Goal: Information Seeking & Learning: Learn about a topic

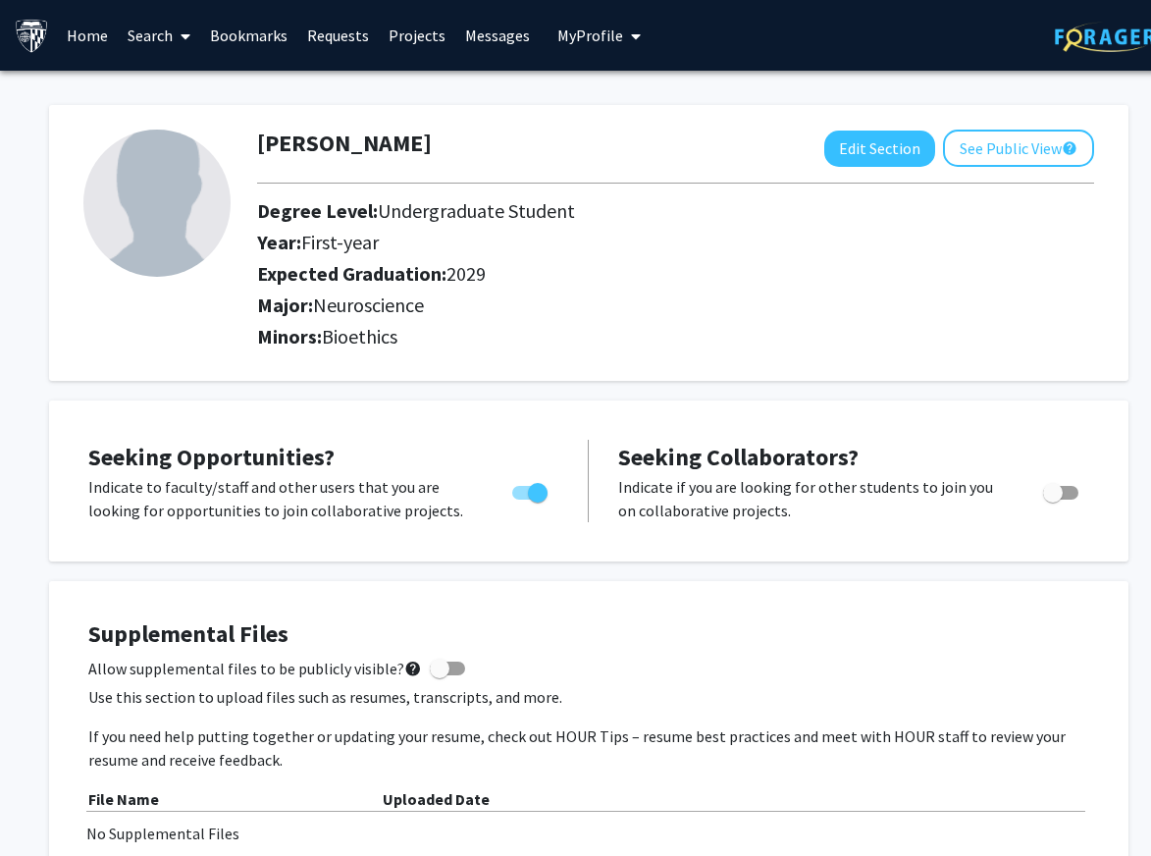
click at [255, 39] on link "Bookmarks" at bounding box center [248, 35] width 97 height 69
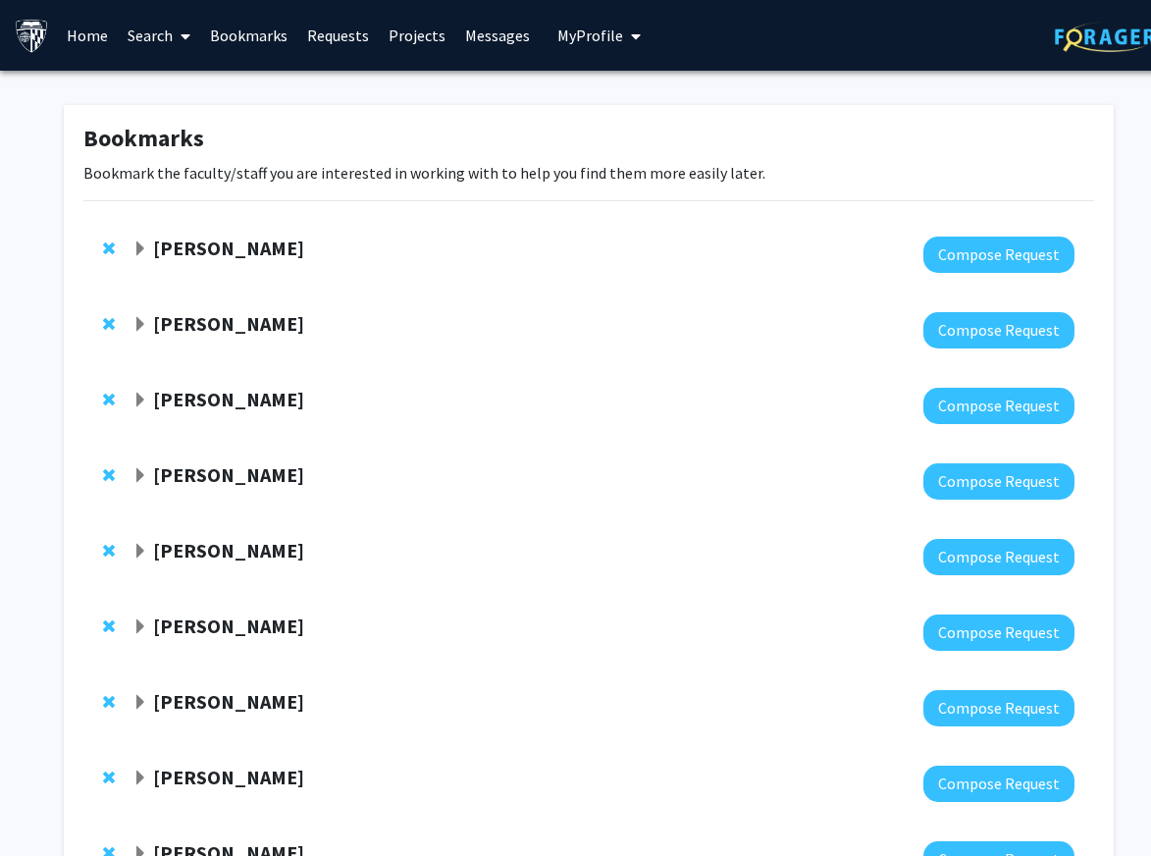
click at [138, 31] on link "Search" at bounding box center [159, 35] width 82 height 69
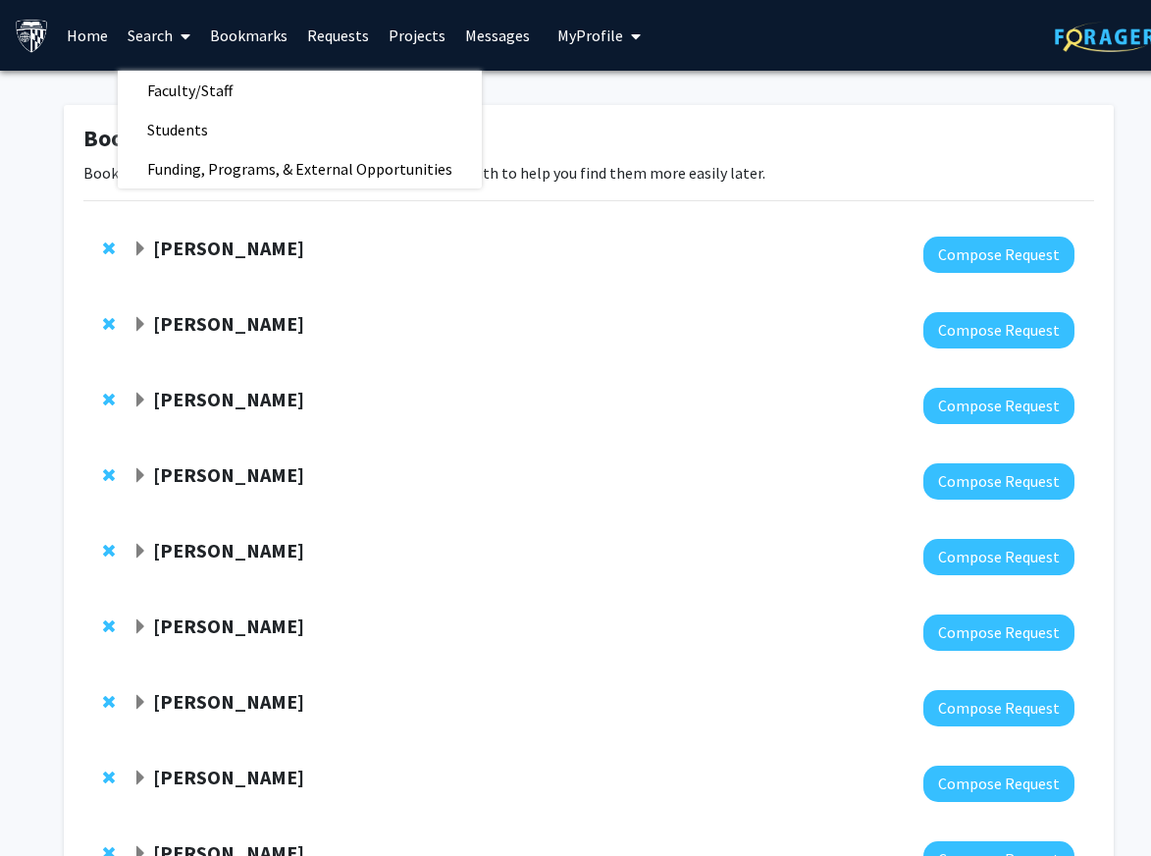
click at [87, 37] on link "Home" at bounding box center [87, 35] width 61 height 69
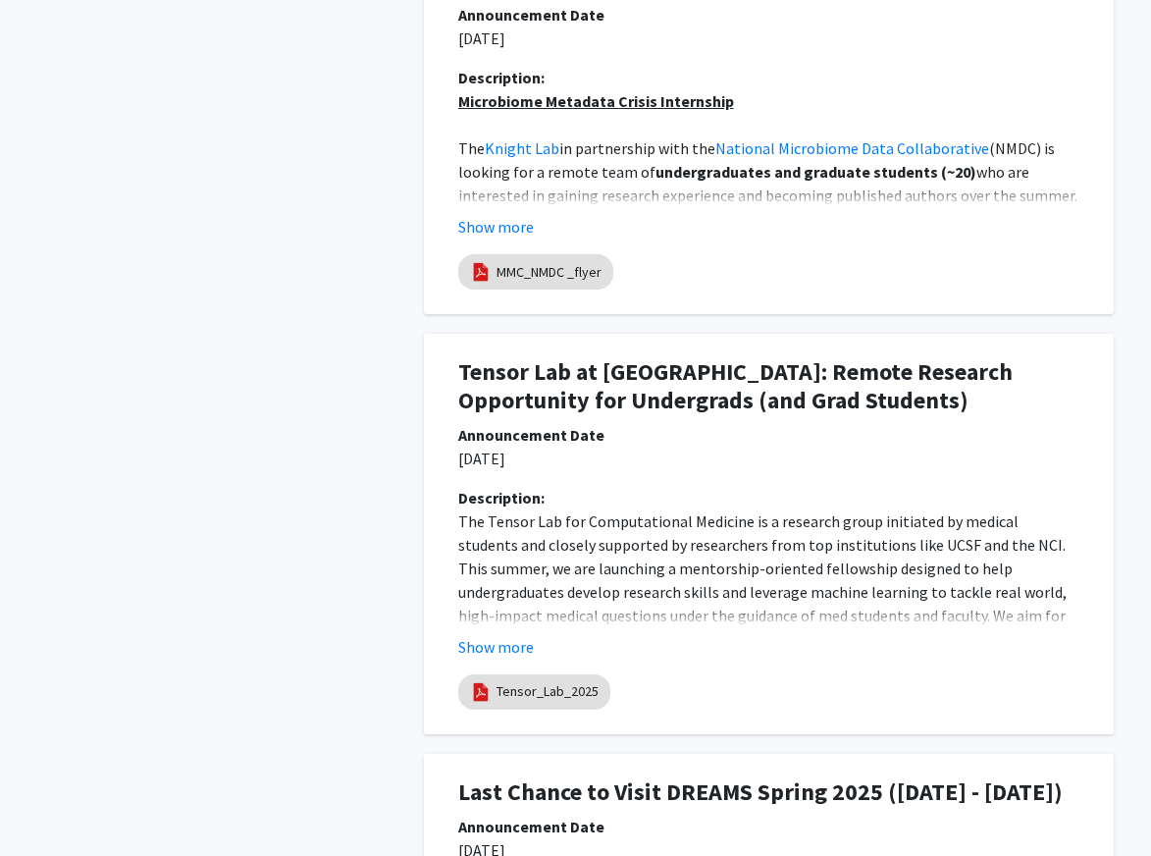
scroll to position [1647, 0]
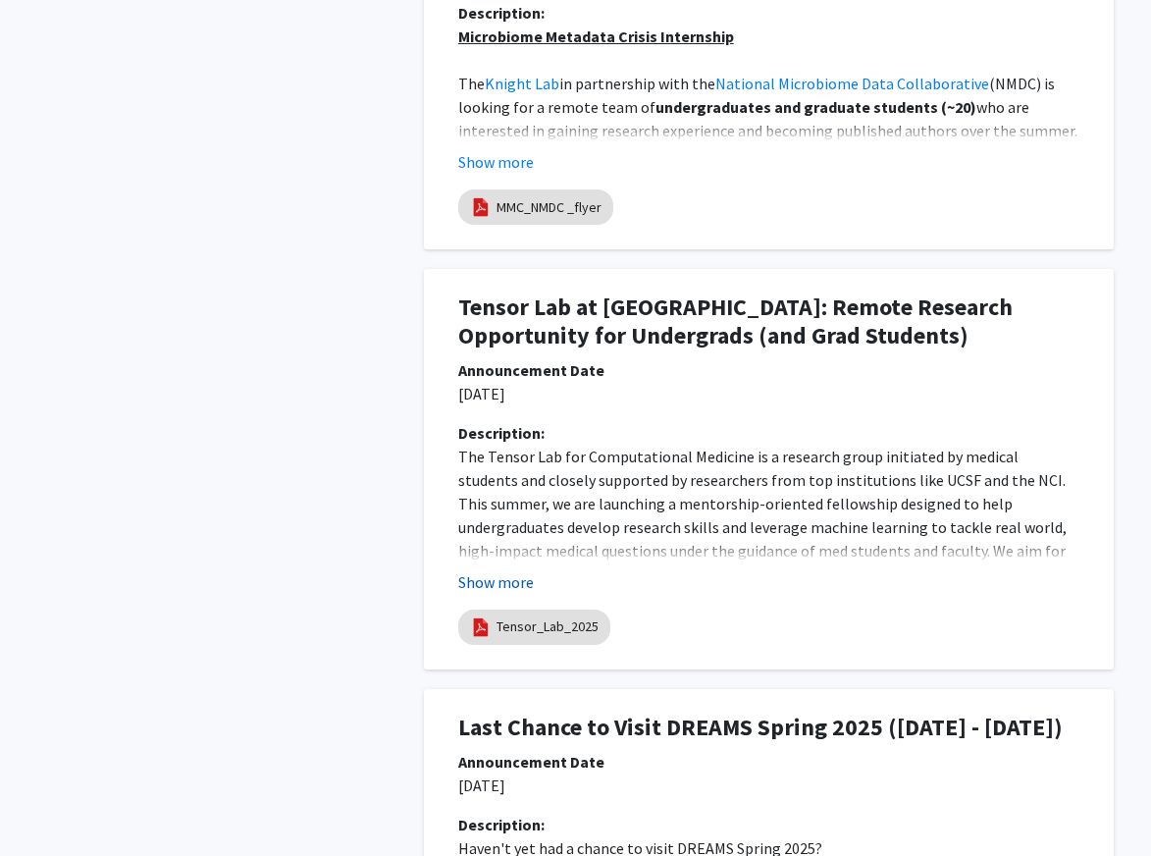
click at [505, 574] on button "Show more" at bounding box center [496, 582] width 76 height 24
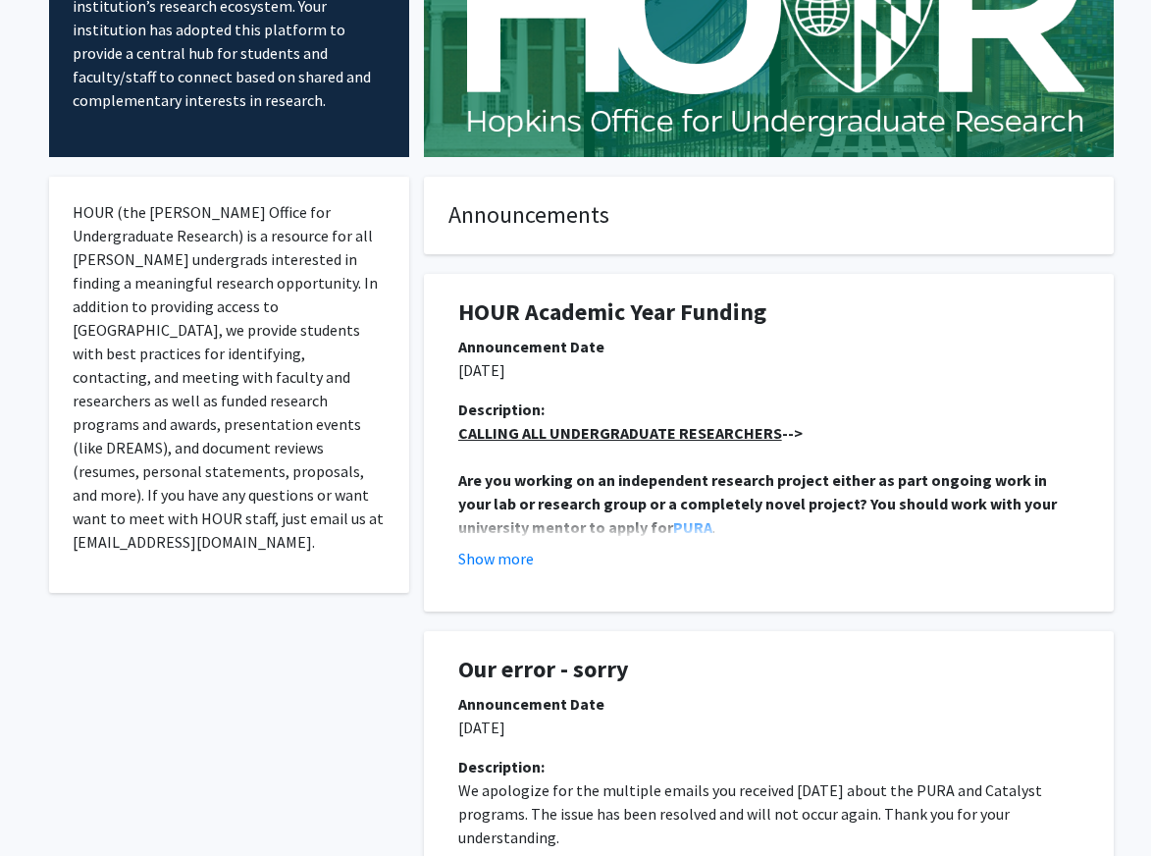
scroll to position [0, 0]
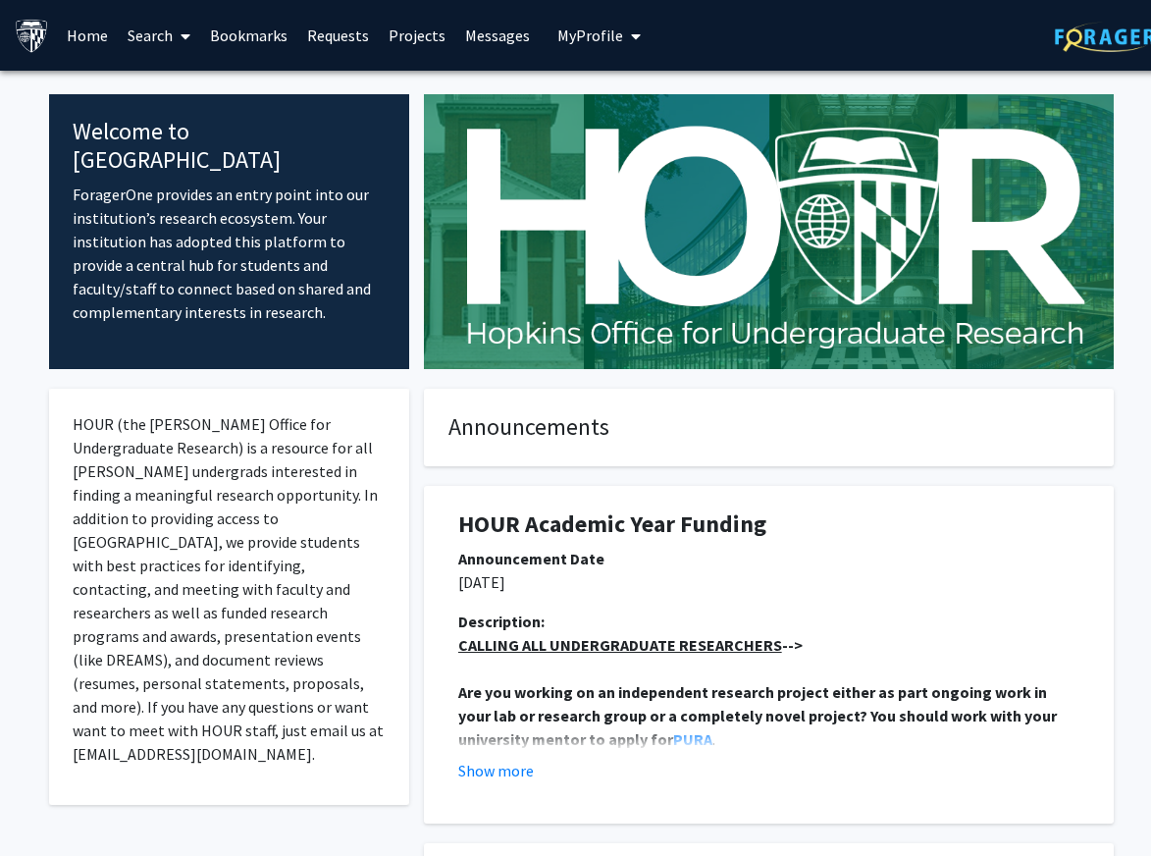
click at [403, 47] on link "Projects" at bounding box center [417, 35] width 77 height 69
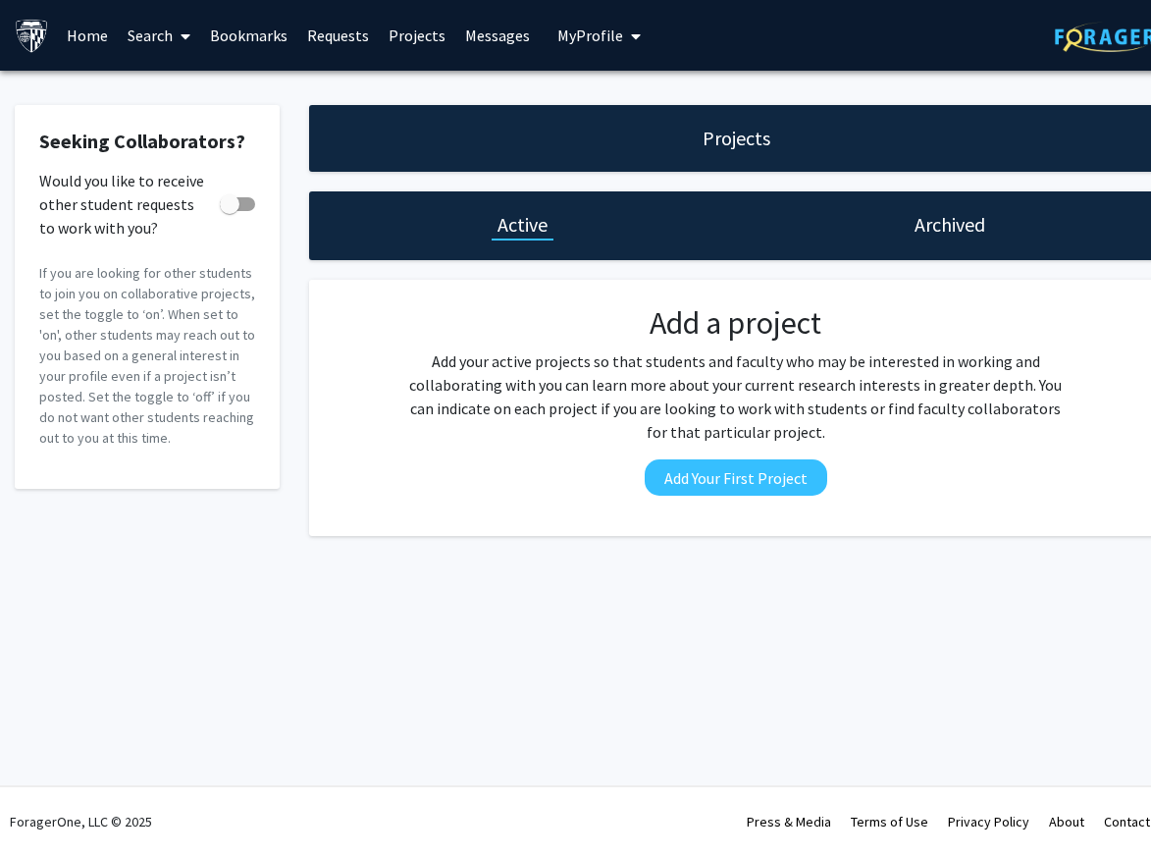
click at [491, 35] on link "Messages" at bounding box center [497, 35] width 84 height 69
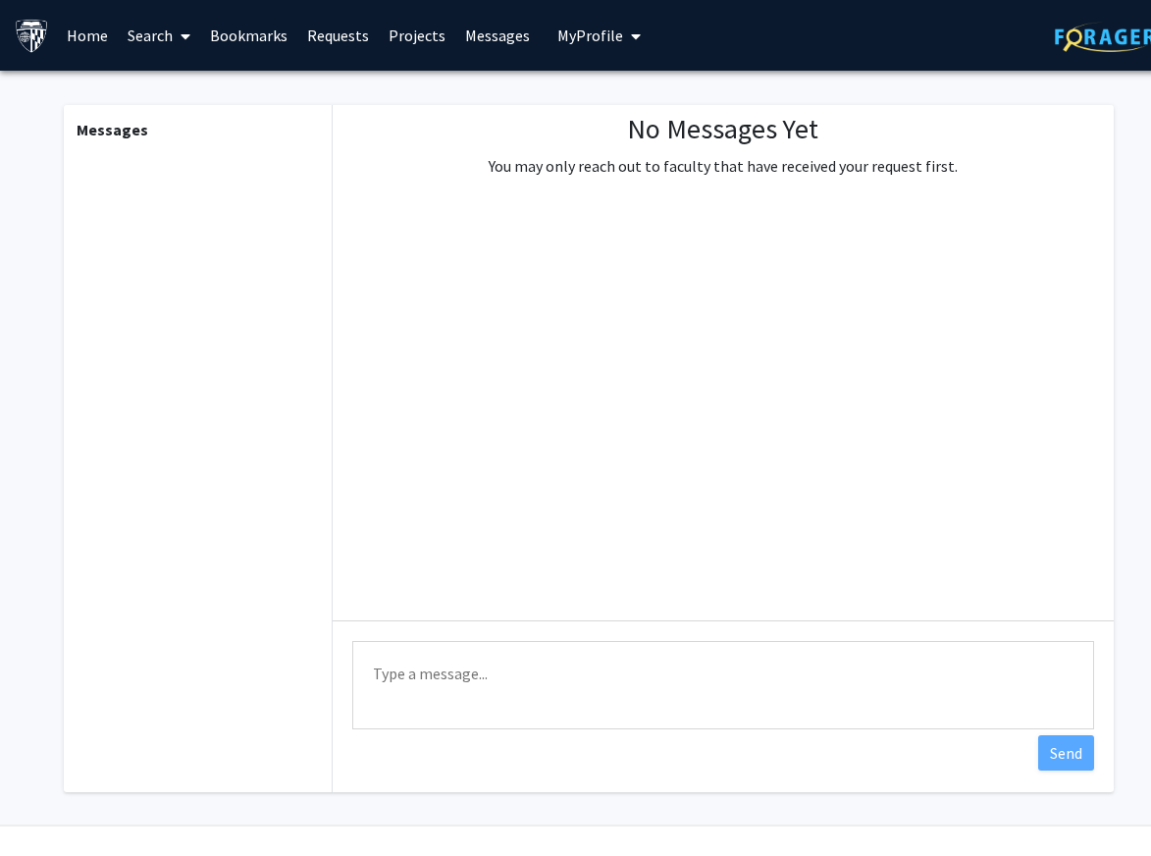
click at [597, 35] on span "My Profile" at bounding box center [590, 36] width 66 height 20
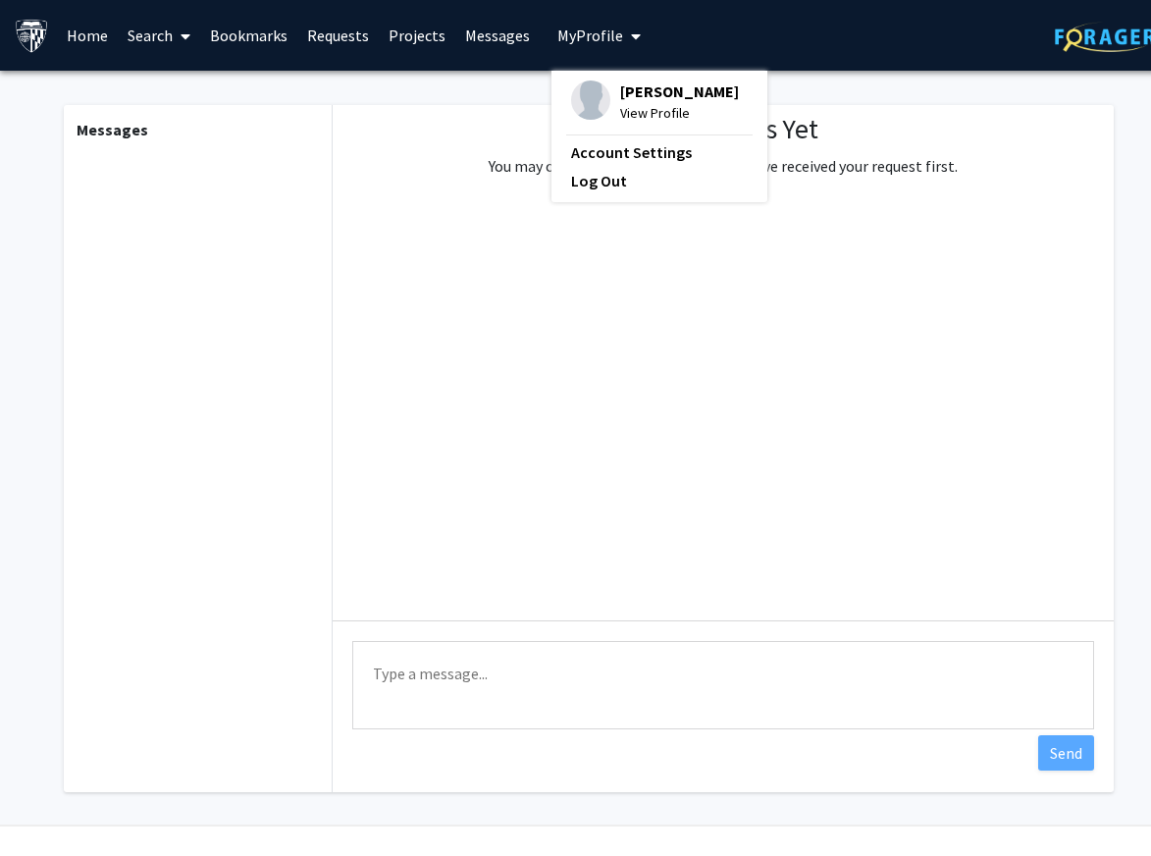
click at [349, 39] on link "Requests" at bounding box center [337, 35] width 81 height 69
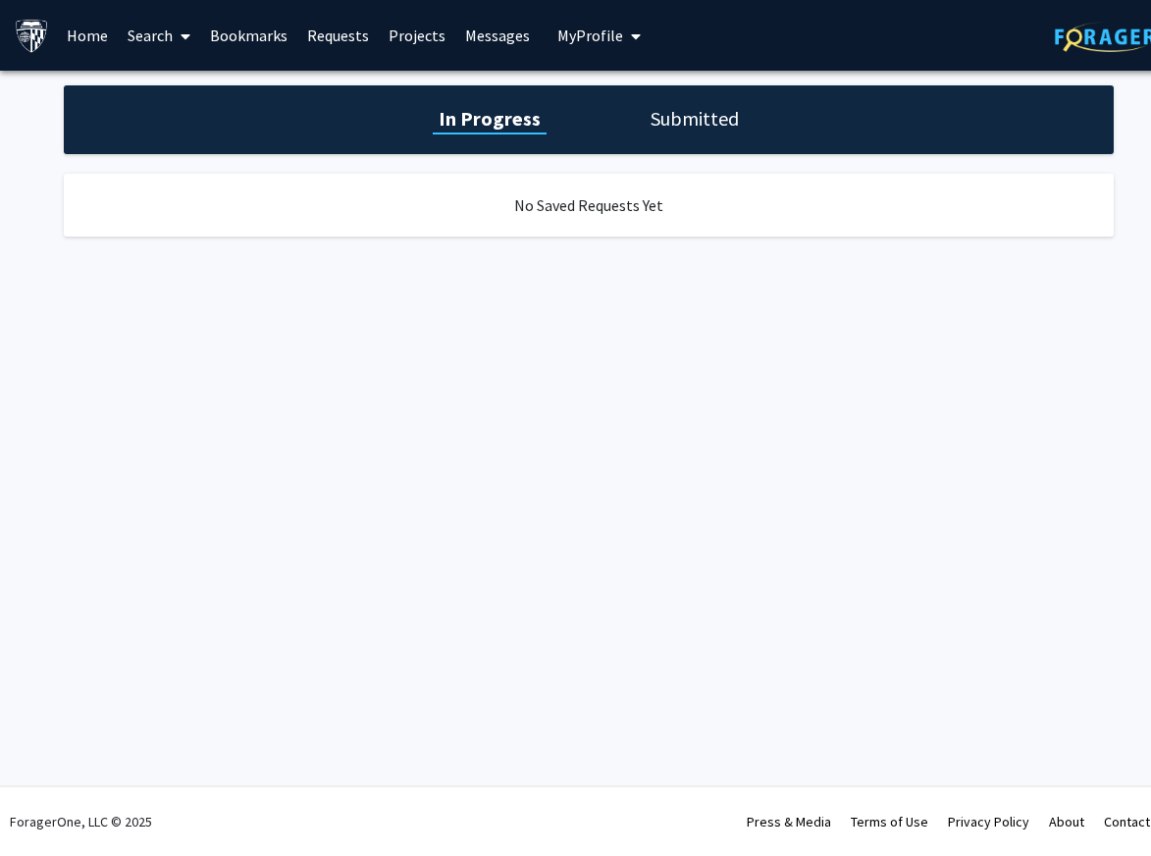
click at [188, 39] on icon at bounding box center [186, 36] width 10 height 16
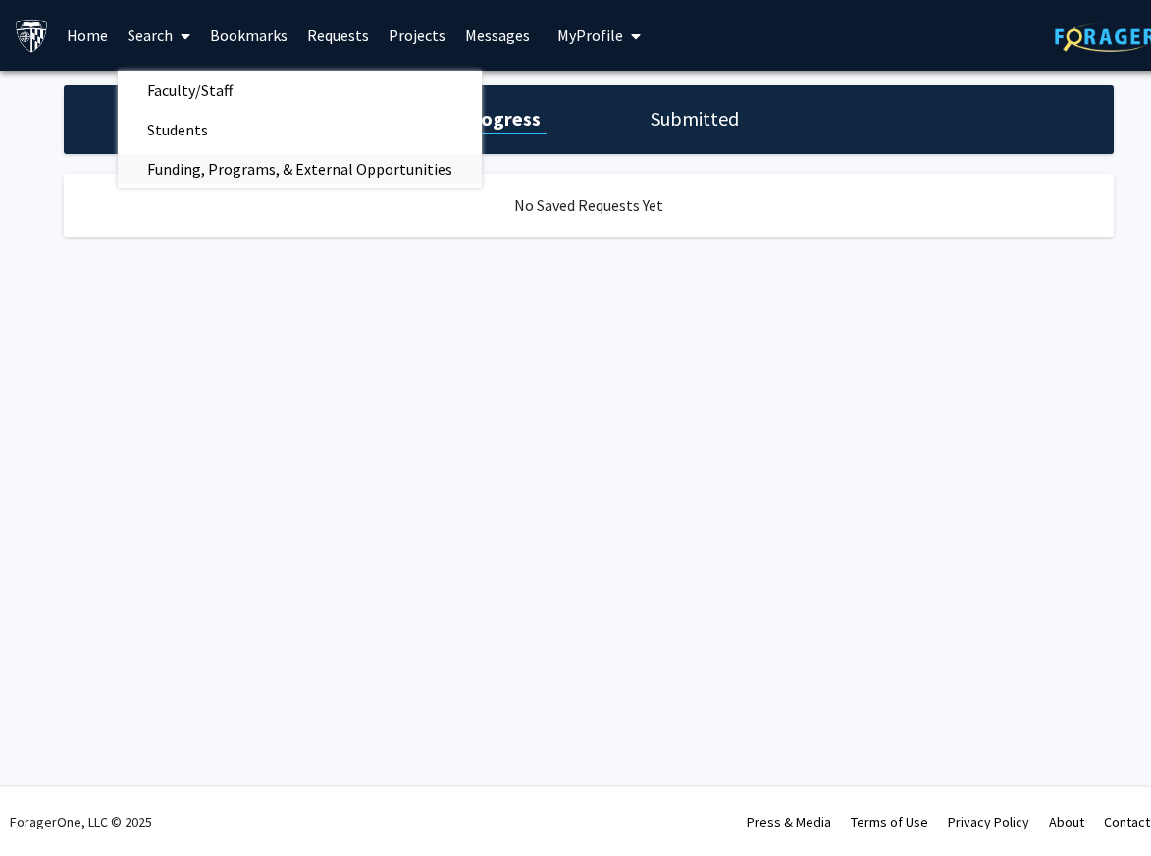
click at [211, 168] on span "Funding, Programs, & External Opportunities" at bounding box center [300, 168] width 364 height 39
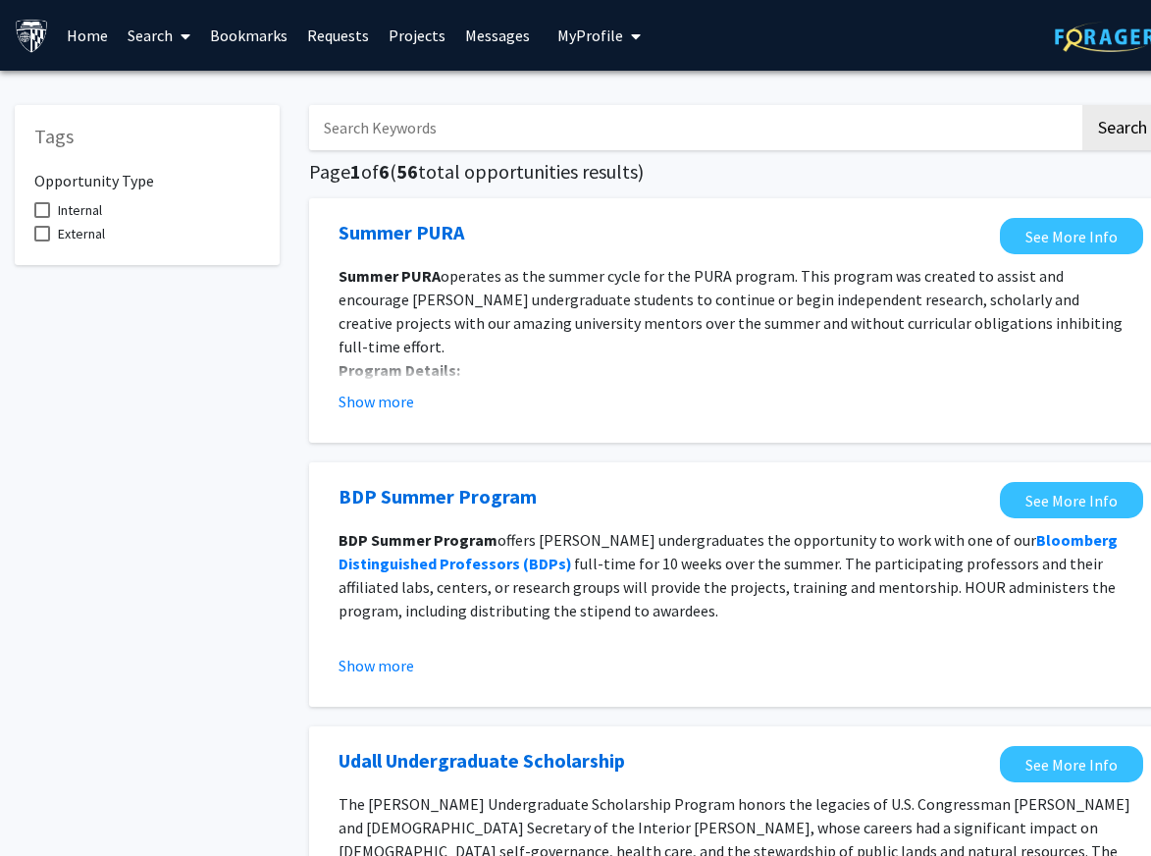
click at [223, 51] on link "Bookmarks" at bounding box center [248, 35] width 97 height 69
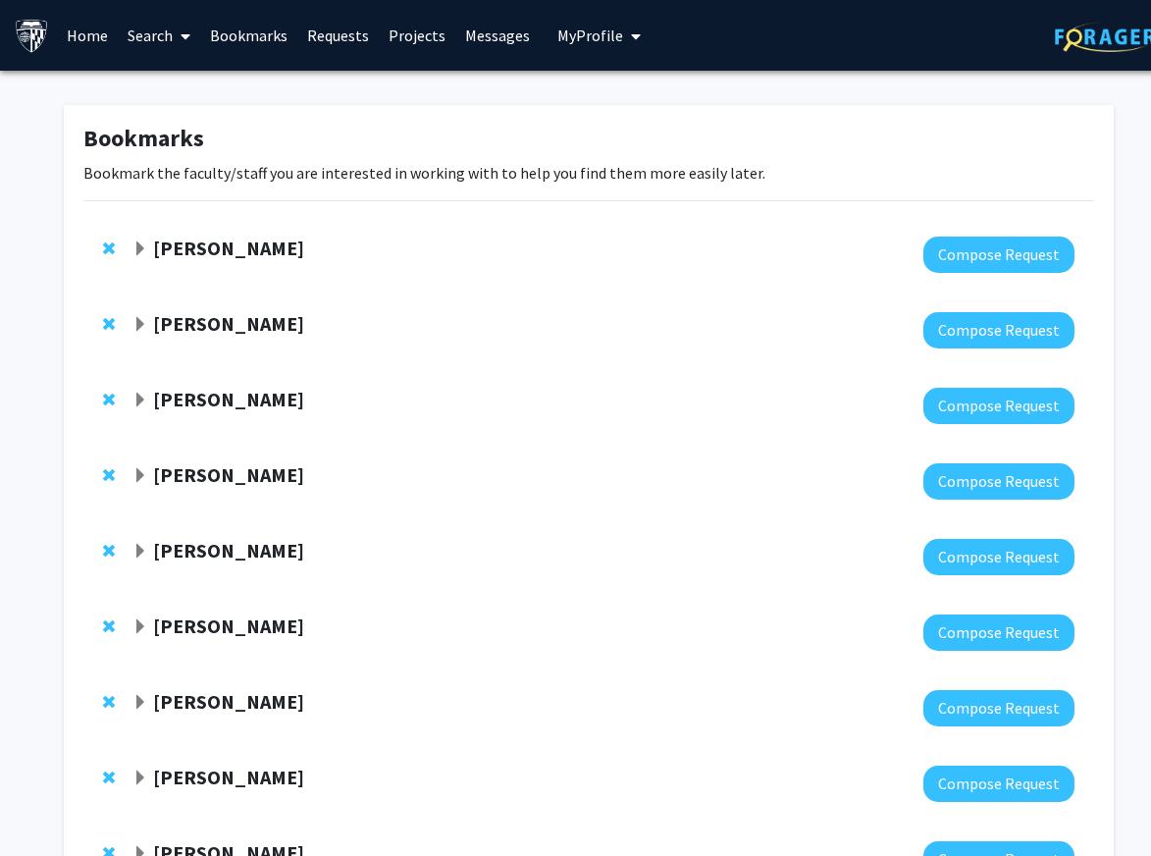
click at [166, 38] on link "Search" at bounding box center [159, 35] width 82 height 69
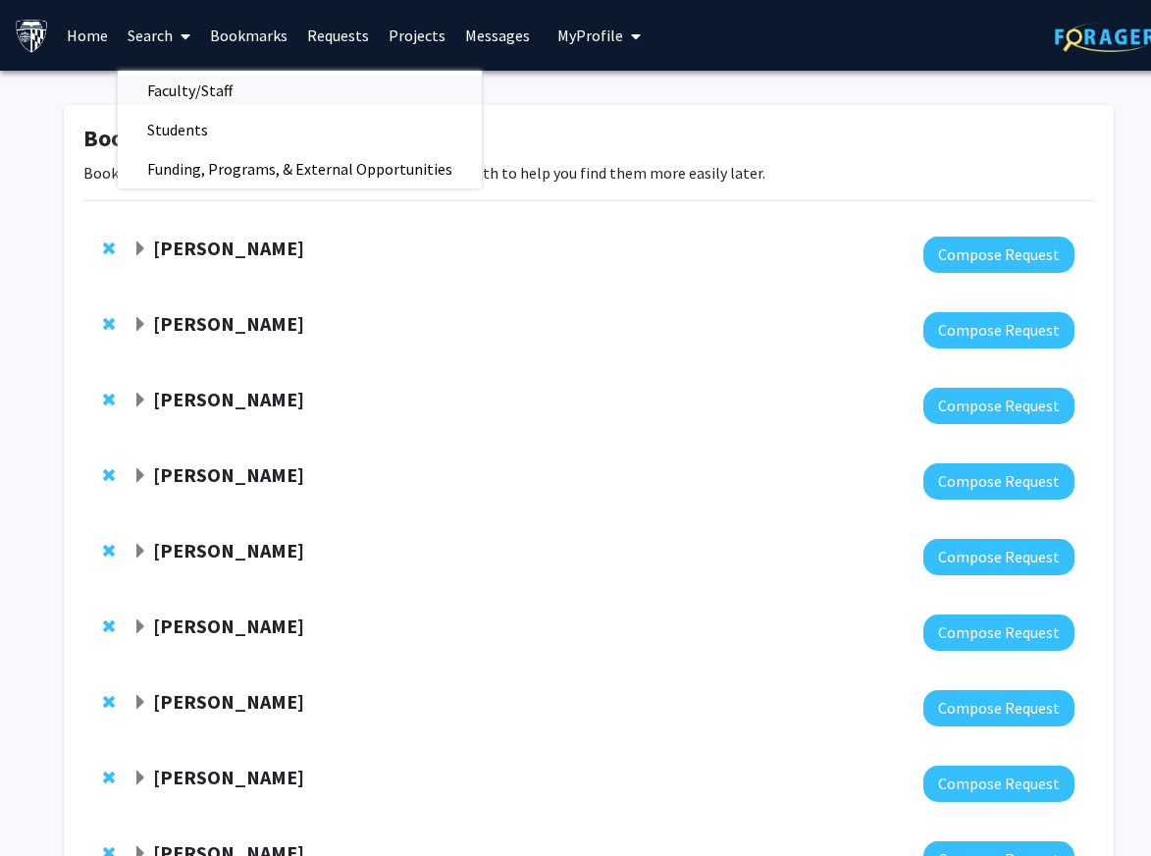
click at [215, 95] on span "Faculty/Staff" at bounding box center [190, 90] width 144 height 39
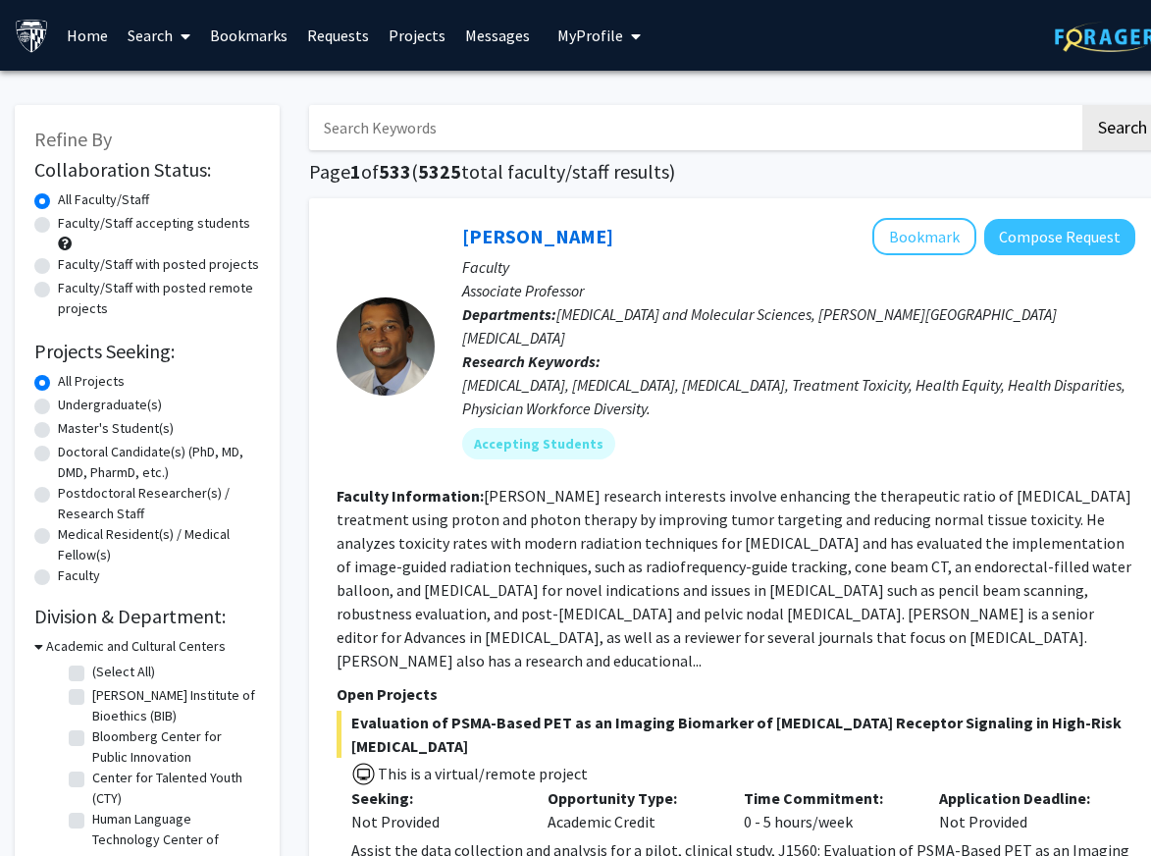
click at [805, 202] on div "[PERSON_NAME] Bookmark Compose Request Faculty Associate Professor Departments:…" at bounding box center [736, 624] width 854 height 853
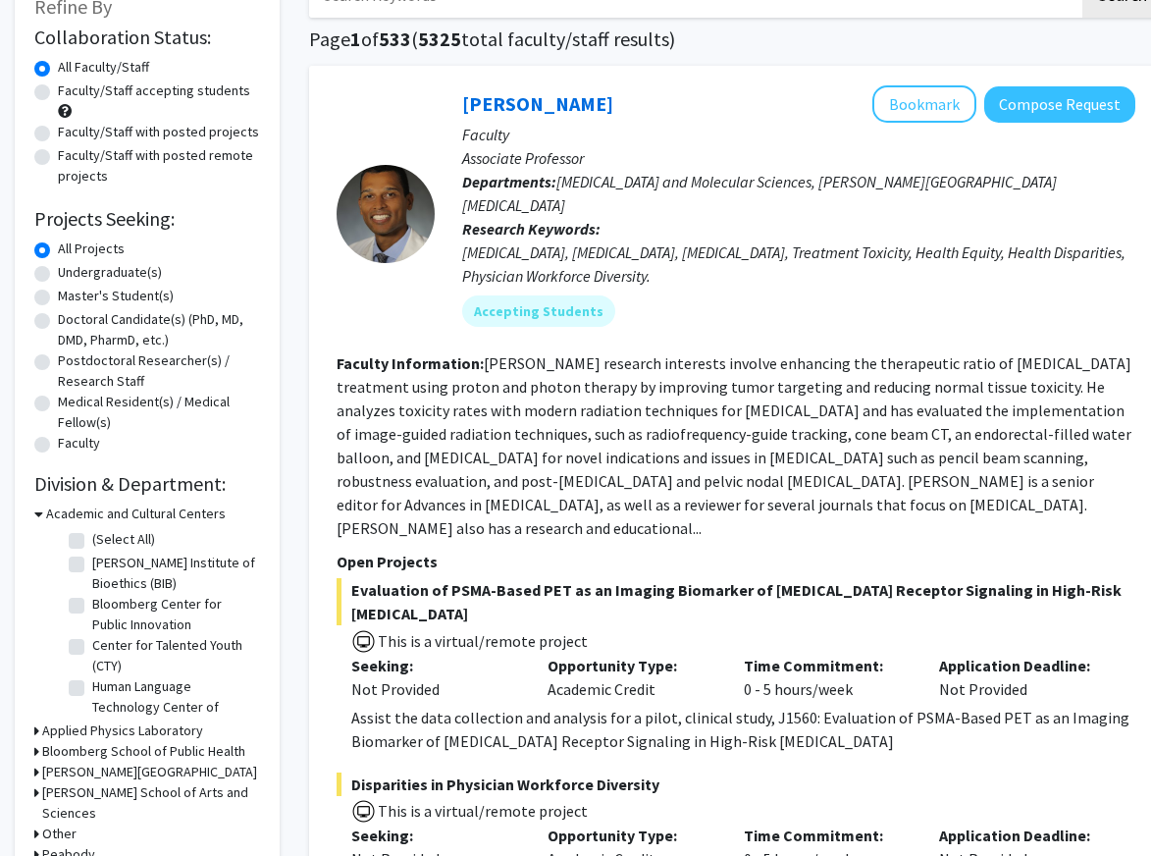
scroll to position [134, 0]
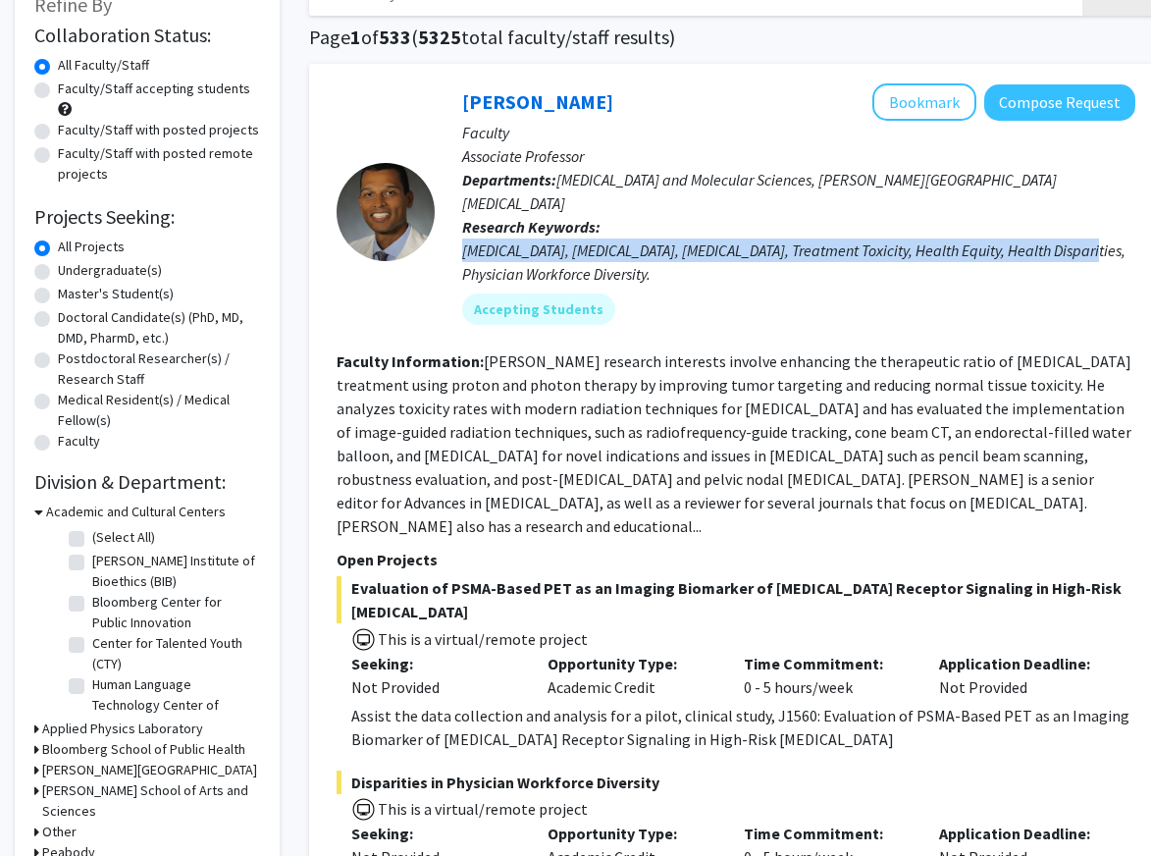
drag, startPoint x: 457, startPoint y: 241, endPoint x: 449, endPoint y: 234, distance: 10.4
click at [449, 234] on div "[PERSON_NAME] Bookmark Compose Request Faculty Associate Professor Departments:…" at bounding box center [785, 211] width 701 height 256
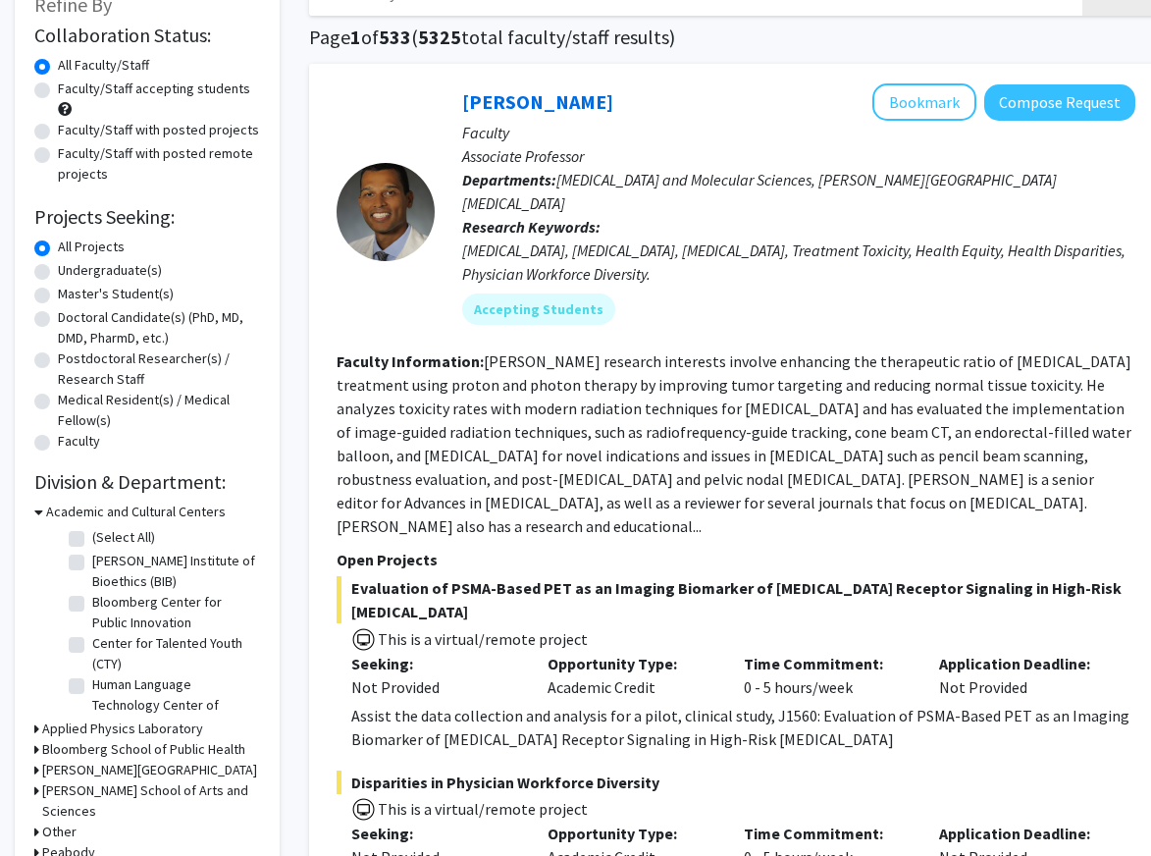
click at [618, 127] on p "Faculty" at bounding box center [798, 133] width 673 height 24
